Goal: Transaction & Acquisition: Purchase product/service

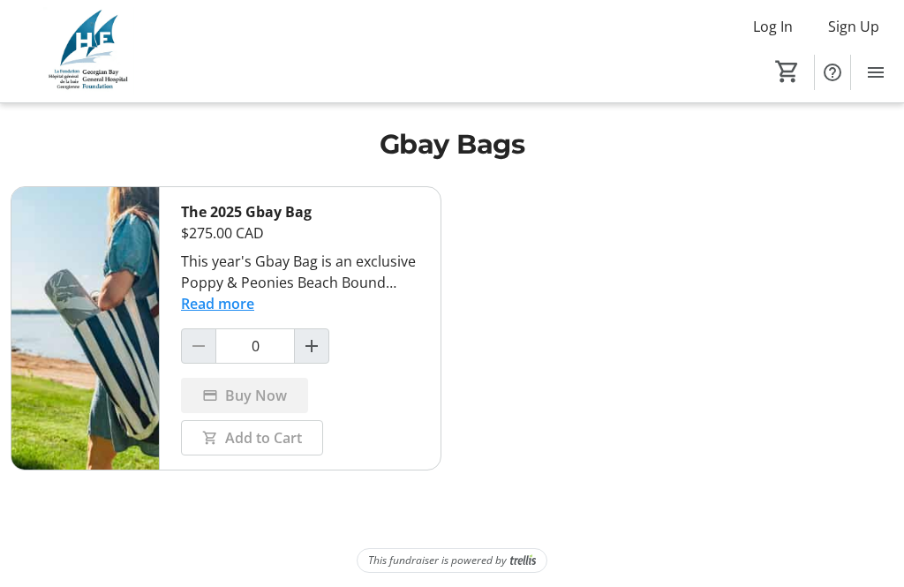
click at [248, 301] on button "Read more" at bounding box center [217, 303] width 73 height 21
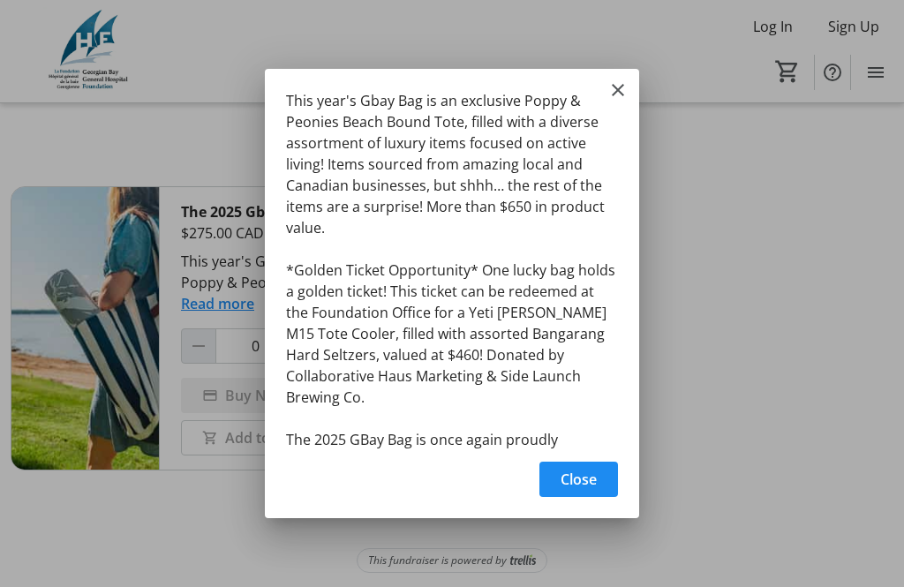
click at [623, 92] on mat-icon "Close" at bounding box center [618, 89] width 21 height 21
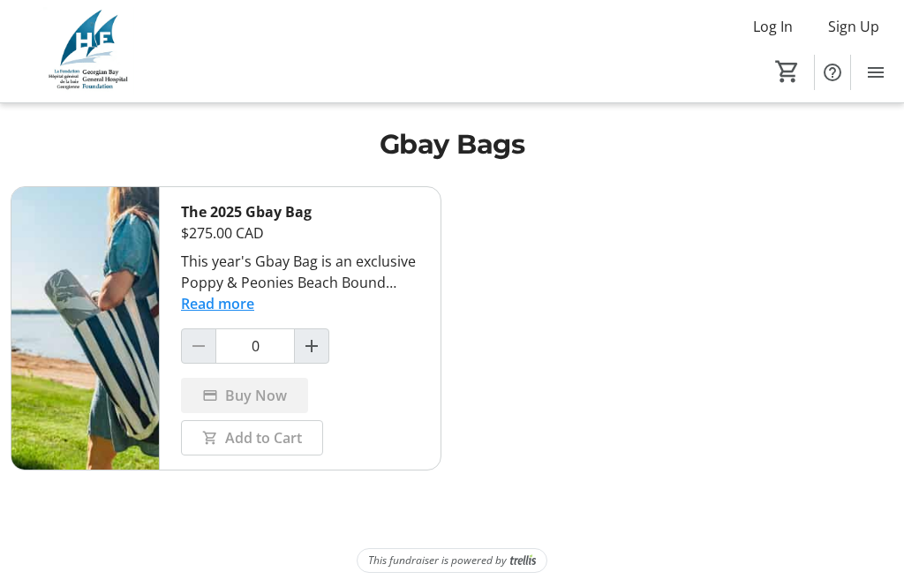
click at [237, 307] on button "Read more" at bounding box center [217, 303] width 73 height 21
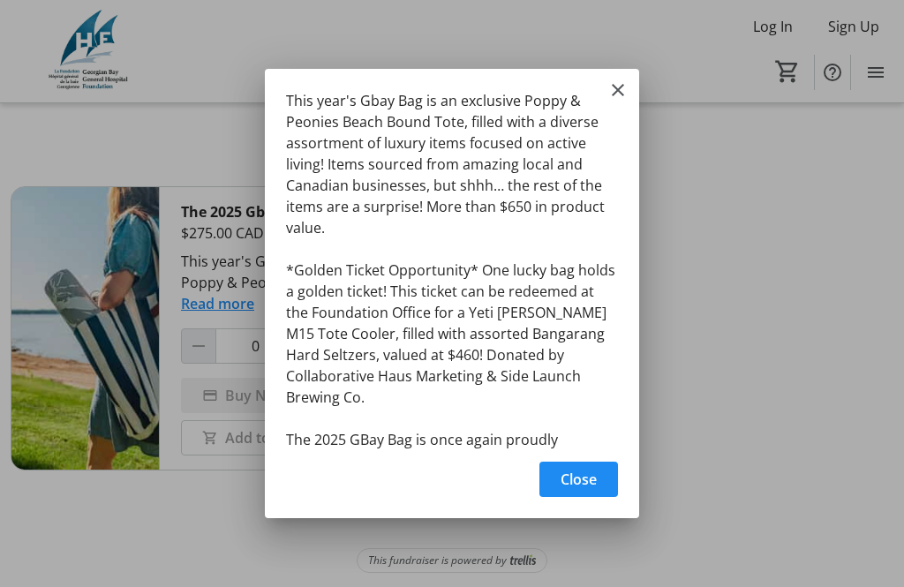
click at [593, 480] on span "Close" at bounding box center [579, 479] width 36 height 21
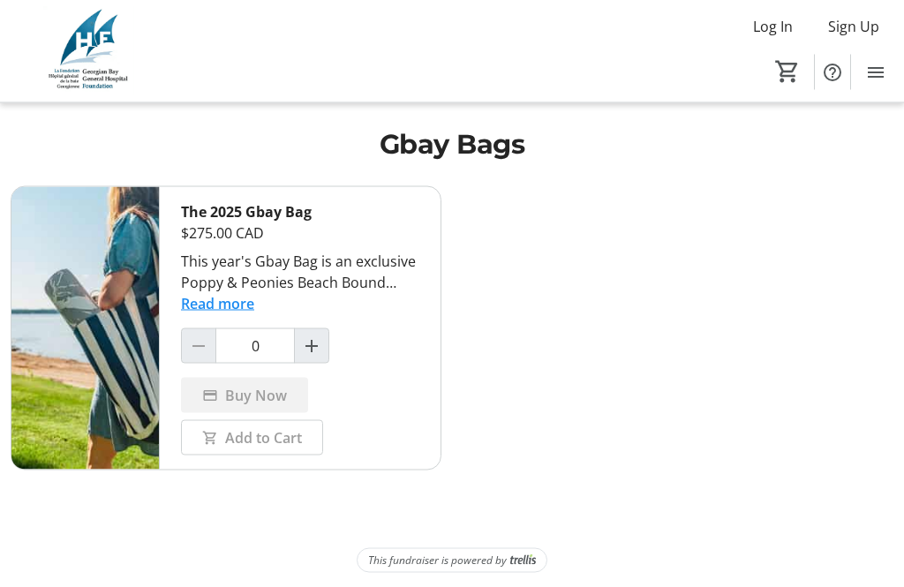
click at [314, 340] on mat-icon "Increment by one" at bounding box center [311, 346] width 21 height 21
type input "1"
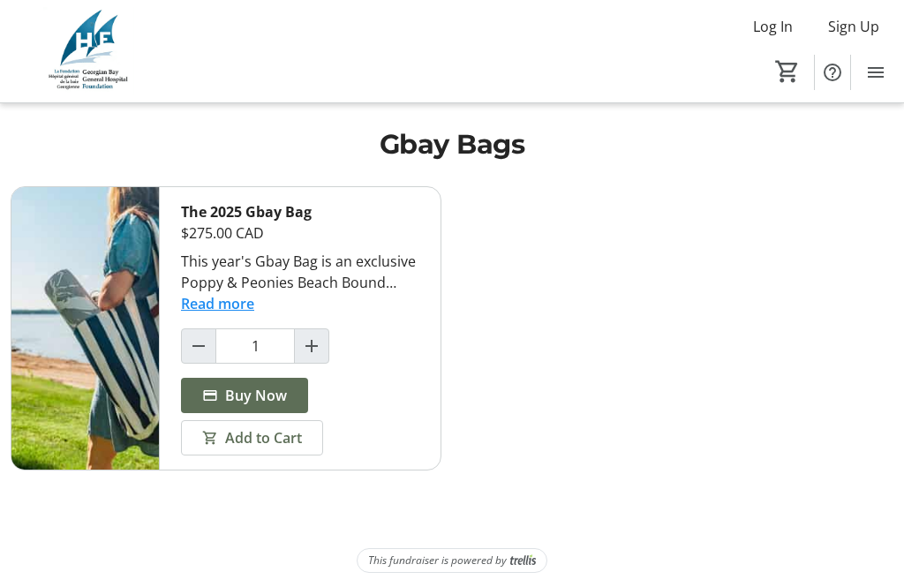
click at [278, 388] on span "Buy Now" at bounding box center [256, 395] width 62 height 21
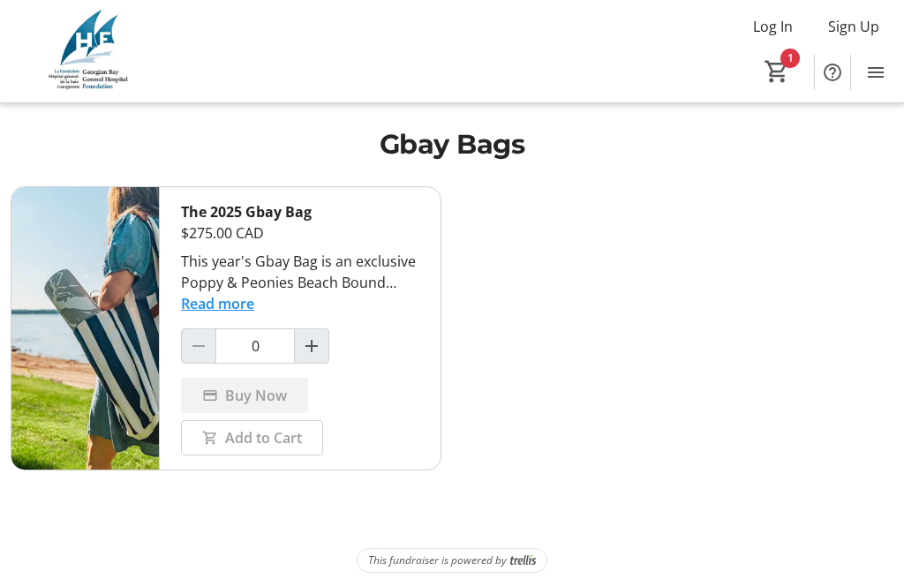
scroll to position [1, 0]
click at [230, 307] on button "Read more" at bounding box center [217, 303] width 73 height 21
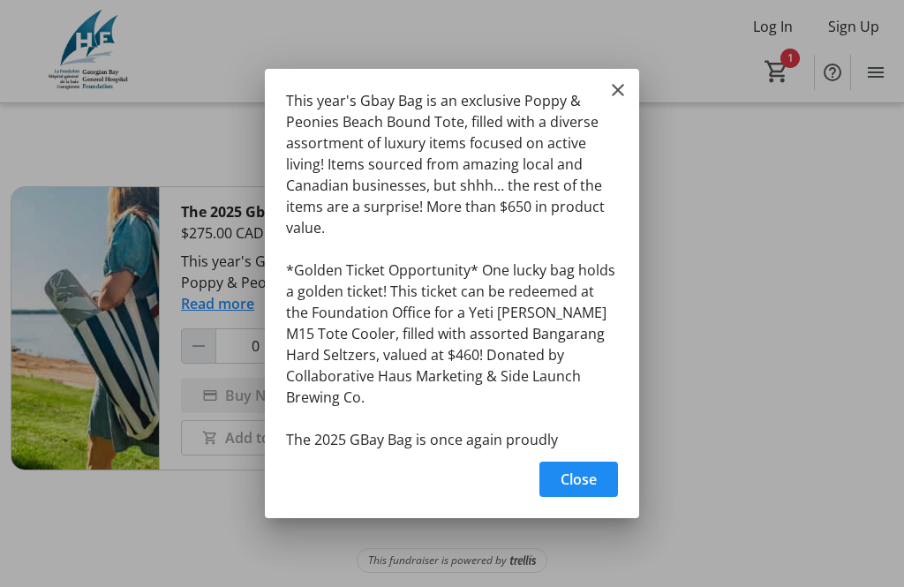
click at [625, 79] on mat-icon "Close" at bounding box center [618, 89] width 21 height 21
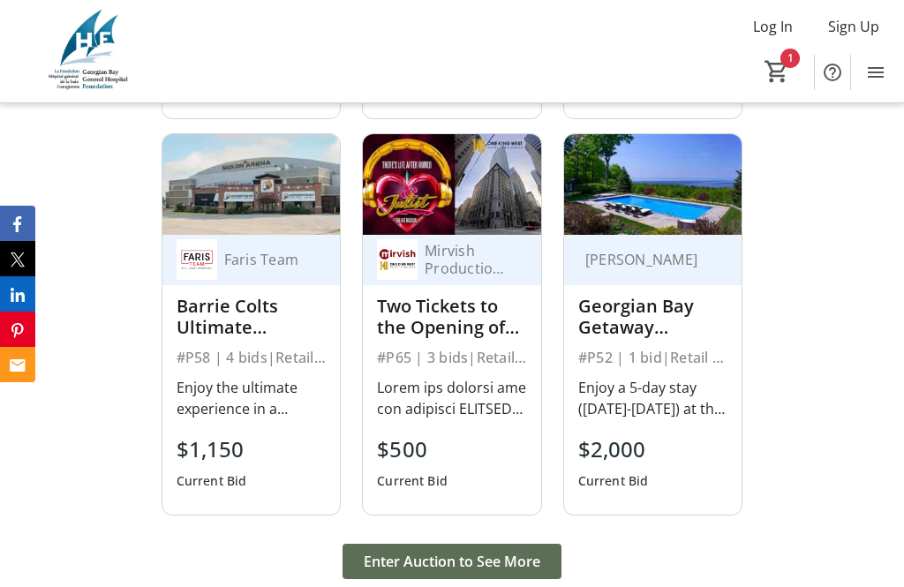
scroll to position [2090, 0]
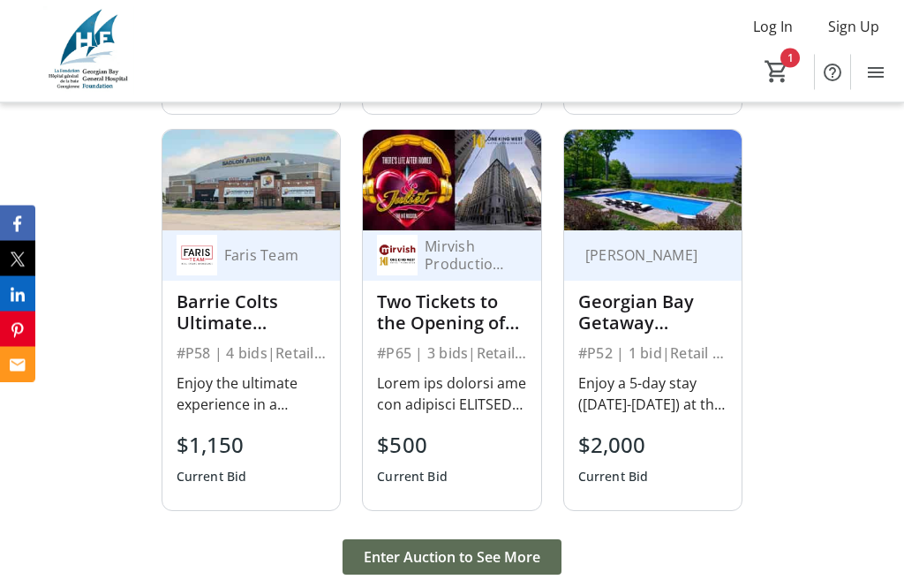
click at [692, 231] on img at bounding box center [653, 181] width 178 height 100
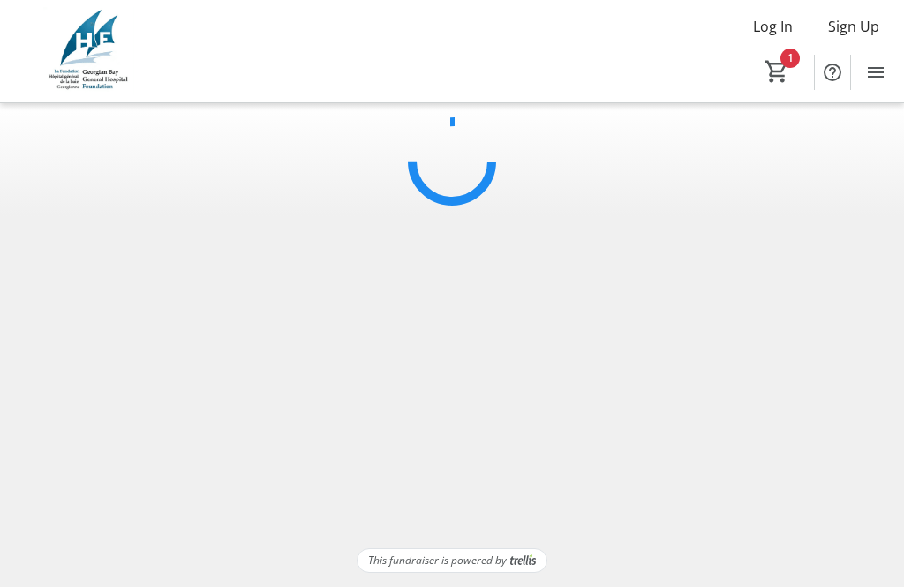
click at [668, 380] on tr-shared-auction-item-list-ui at bounding box center [452, 325] width 904 height 445
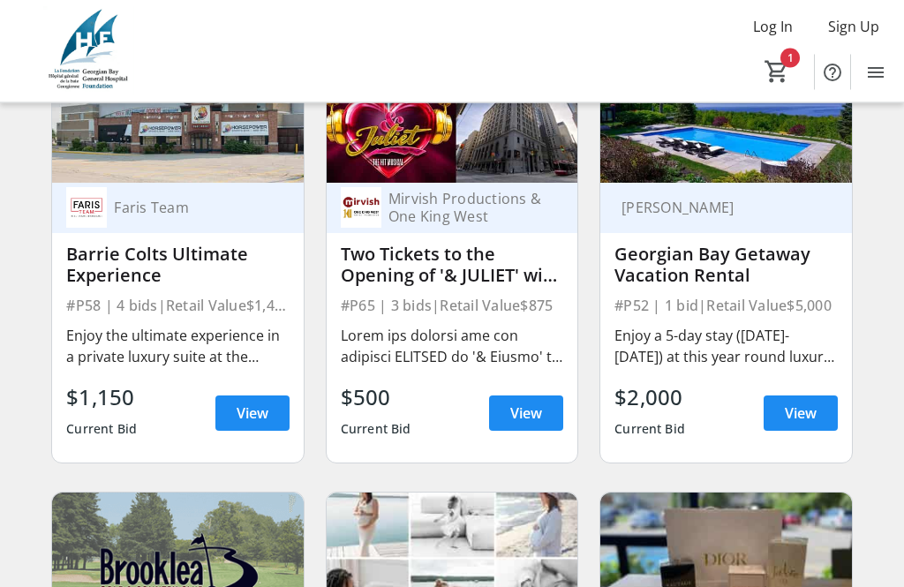
scroll to position [745, 0]
click at [813, 401] on span at bounding box center [801, 413] width 74 height 42
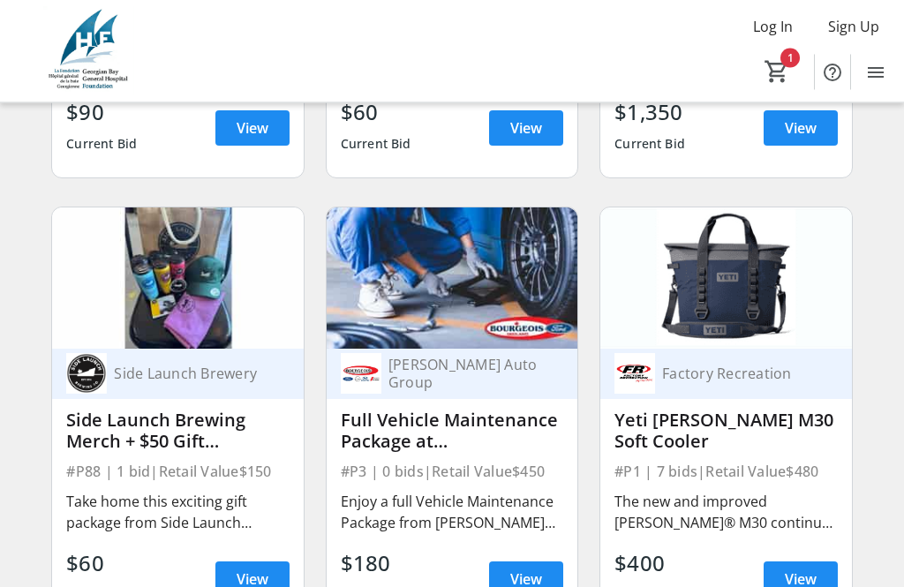
scroll to position [3287, 0]
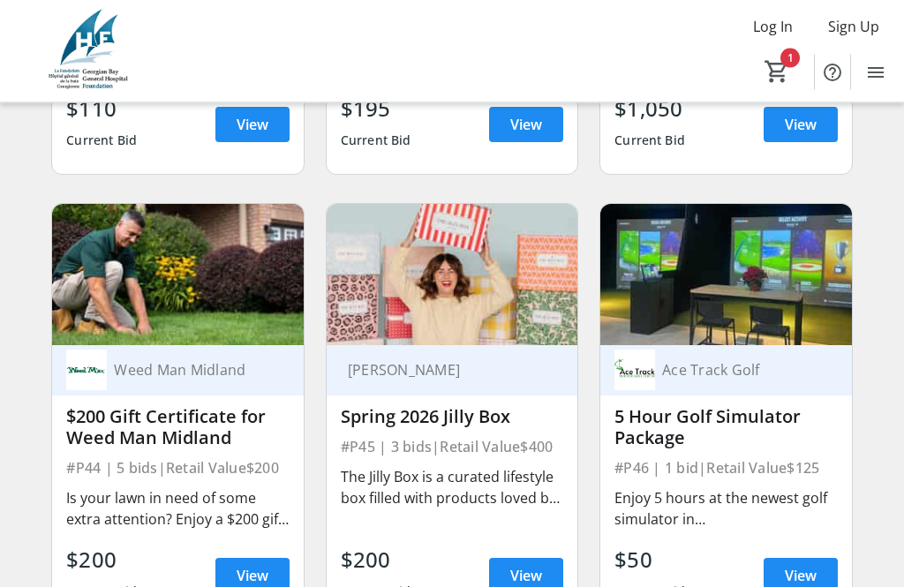
scroll to position [8256, 0]
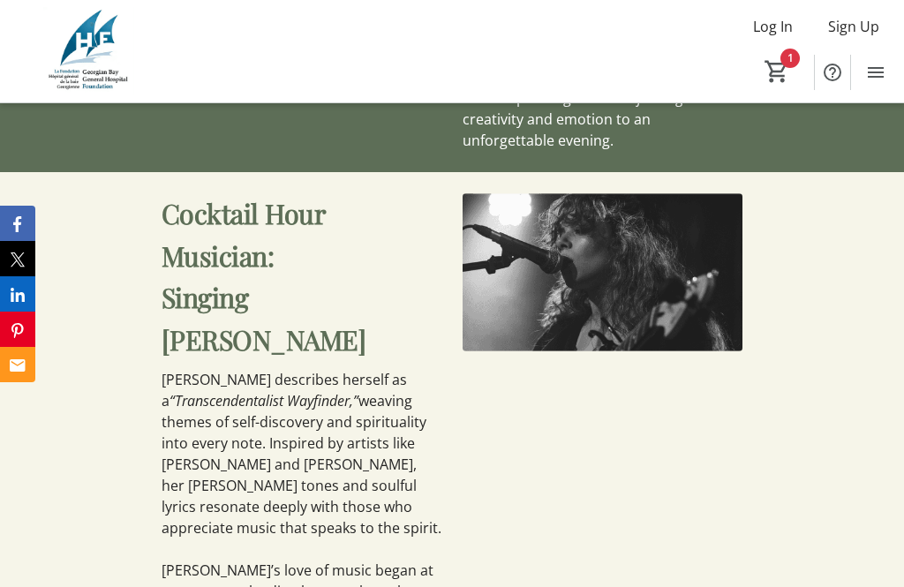
scroll to position [5702, 0]
